Goal: Find specific page/section: Find specific page/section

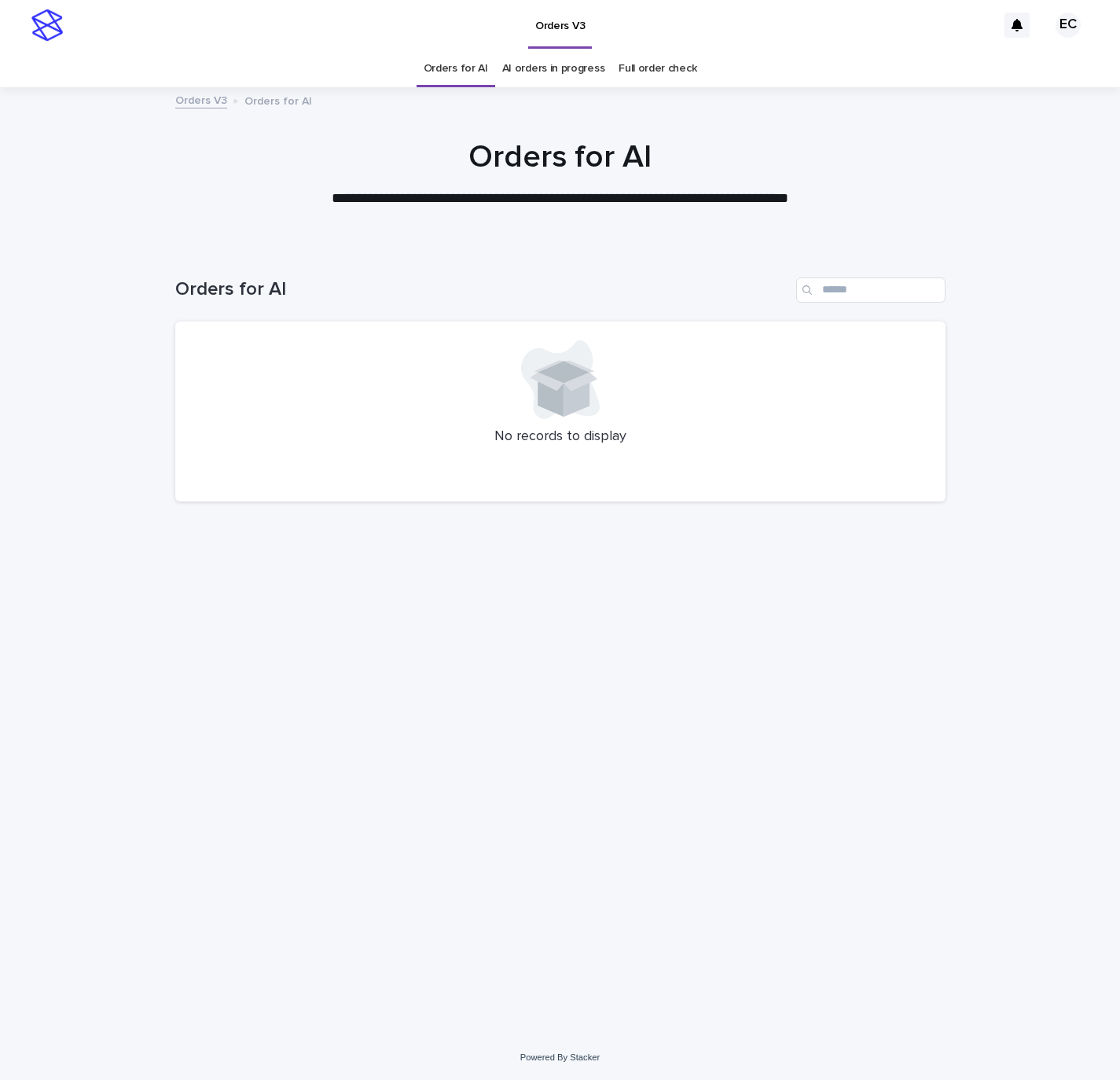
click at [659, 722] on div "Loading... Saving… Loading... Saving… Orders for AI No records to display" at bounding box center [560, 620] width 786 height 750
